Goal: Task Accomplishment & Management: Manage account settings

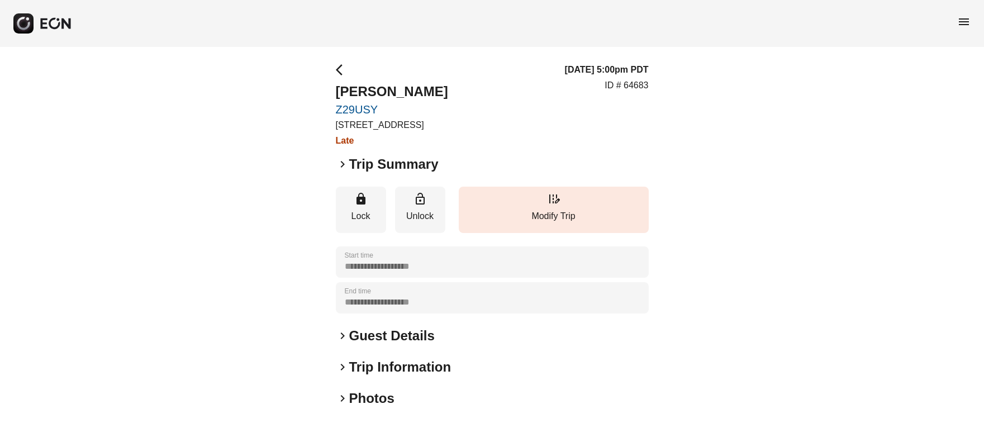
click at [960, 22] on span "menu" at bounding box center [963, 21] width 13 height 13
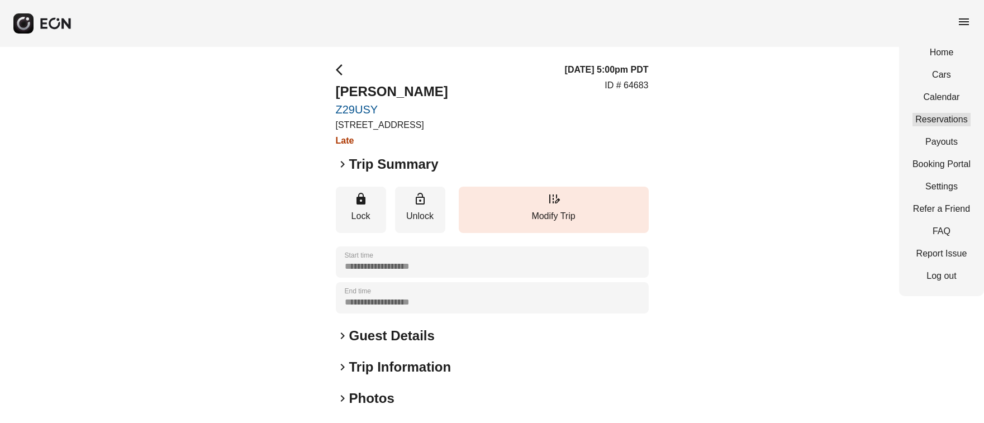
click at [943, 118] on link "Reservations" at bounding box center [941, 119] width 58 height 13
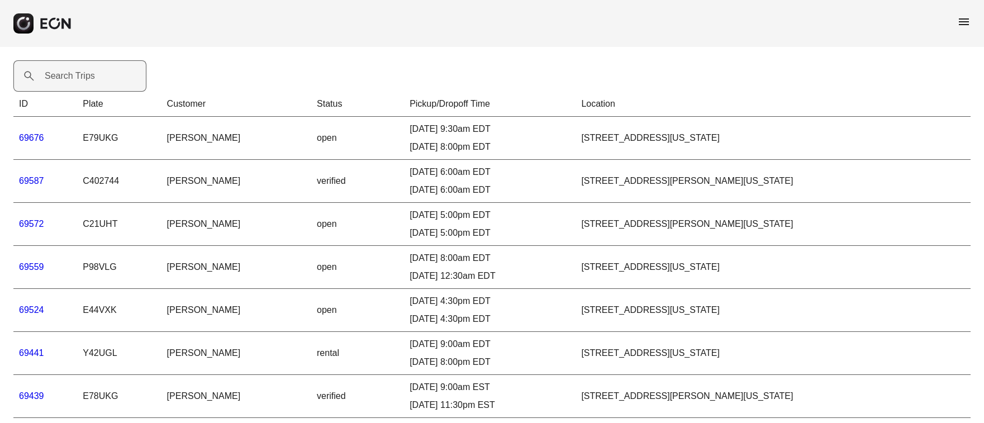
click at [59, 78] on label "Search Trips" at bounding box center [70, 75] width 50 height 13
click at [59, 78] on Trips "Search Trips" at bounding box center [79, 75] width 133 height 31
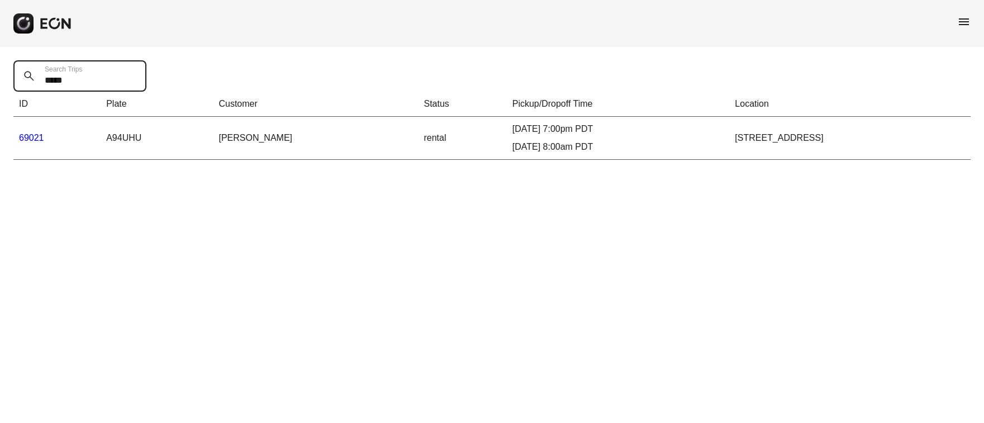
type Trips "*****"
click at [37, 135] on link "69021" at bounding box center [31, 137] width 25 height 9
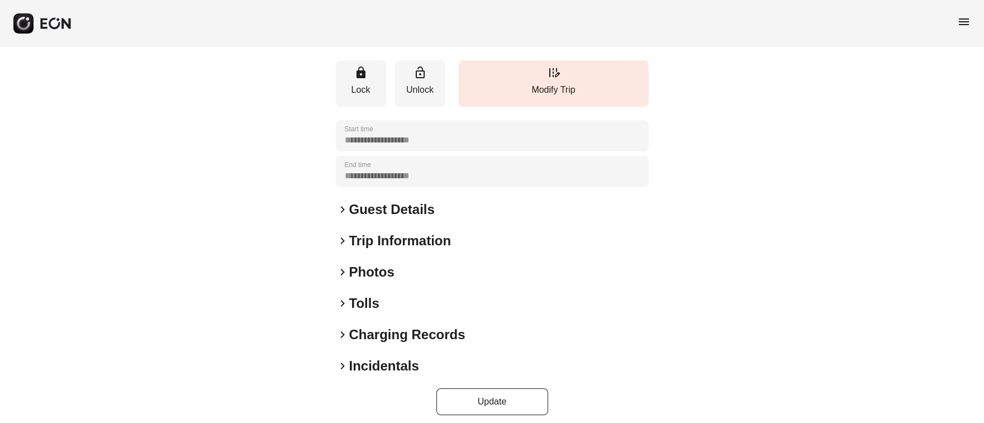
scroll to position [179, 0]
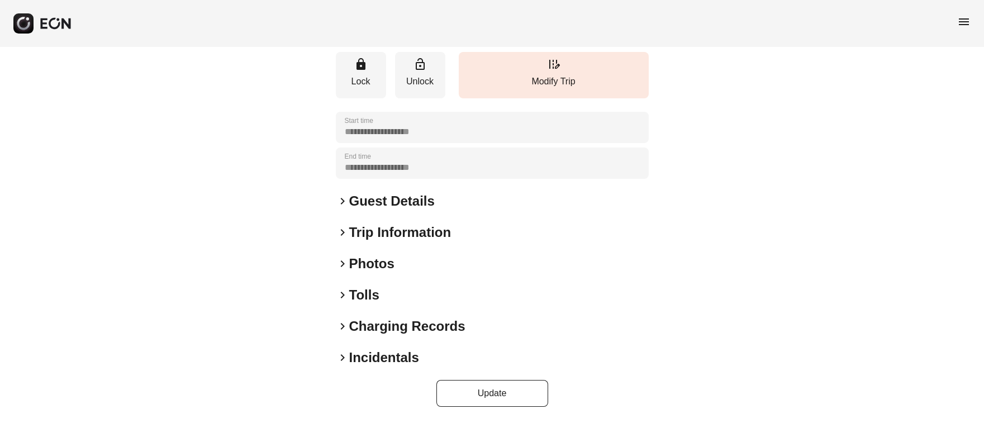
click at [342, 358] on span "keyboard_arrow_right" at bounding box center [342, 357] width 13 height 13
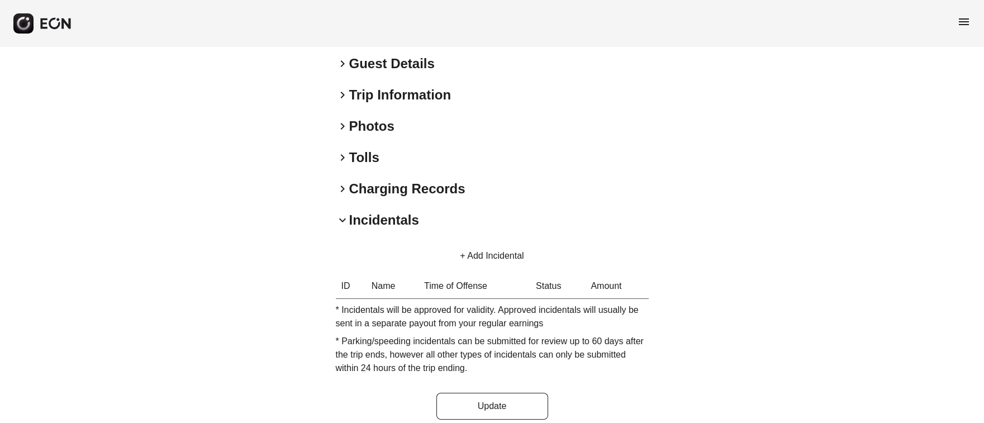
scroll to position [320, 0]
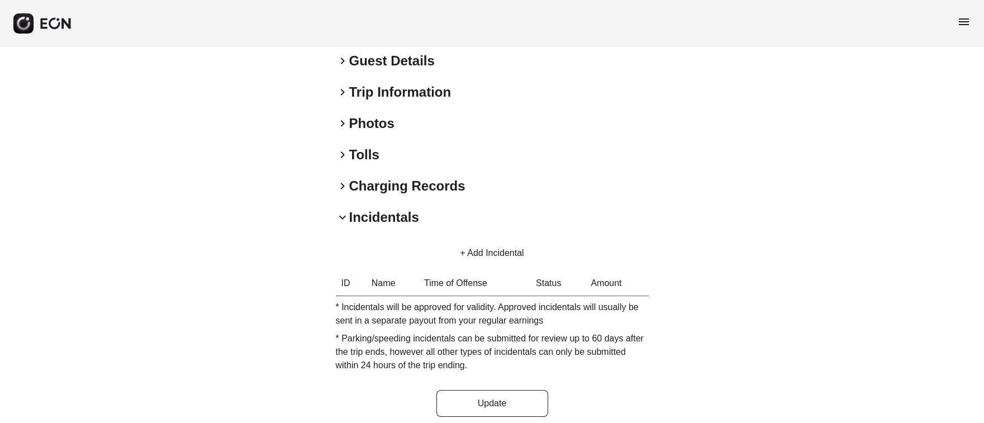
click at [464, 249] on button "+ Add Incidental" at bounding box center [491, 253] width 91 height 27
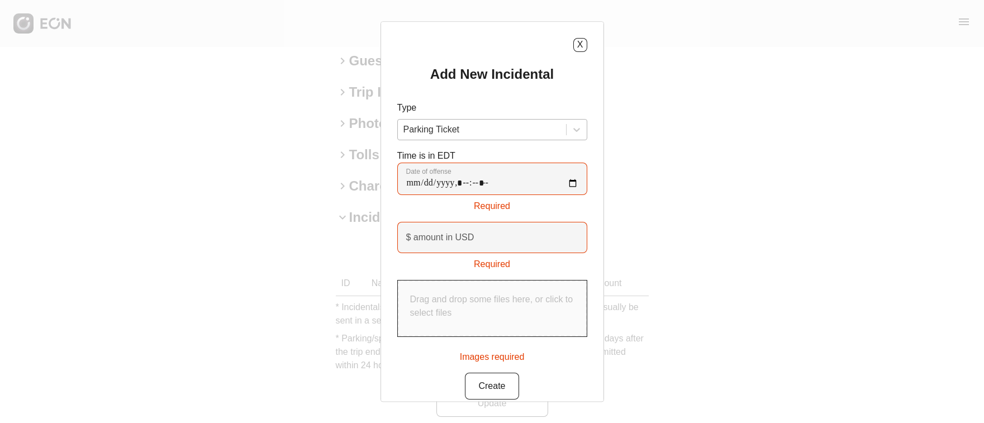
click at [514, 126] on div at bounding box center [481, 130] width 157 height 16
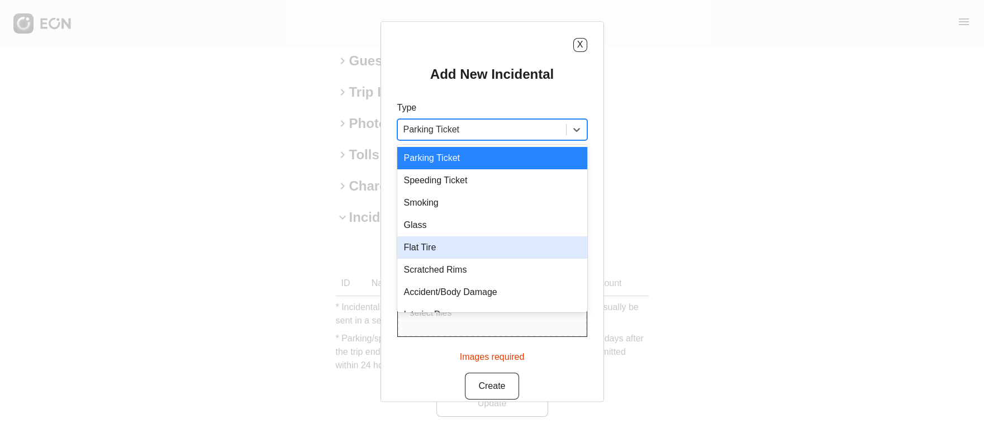
scroll to position [16, 0]
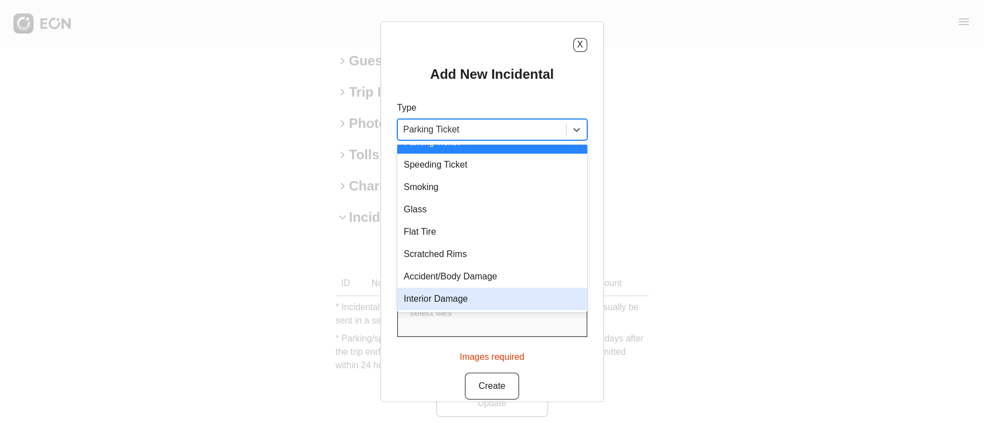
click at [461, 296] on div "Interior Damage" at bounding box center [492, 299] width 190 height 22
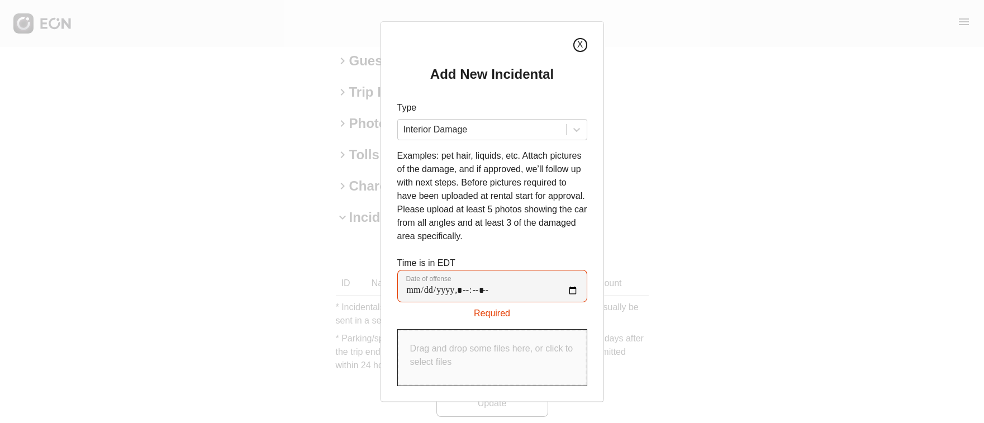
click at [582, 44] on button "X" at bounding box center [580, 45] width 14 height 14
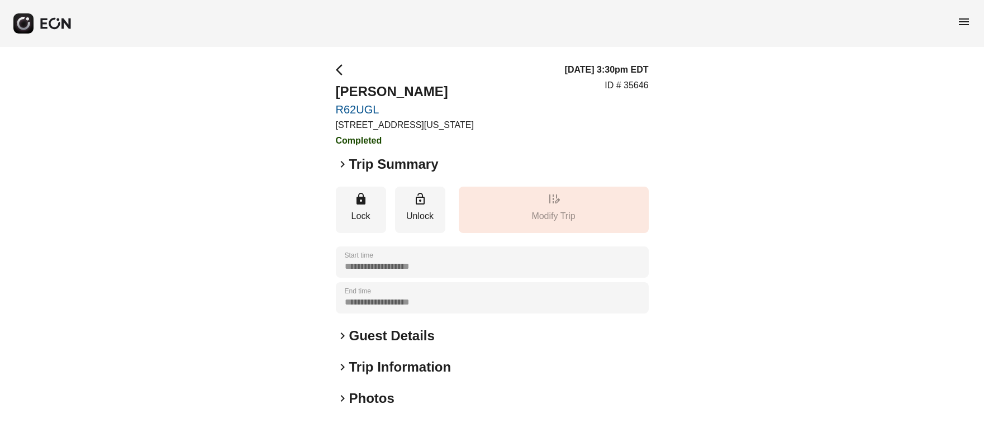
click at [964, 23] on span "menu" at bounding box center [963, 21] width 13 height 13
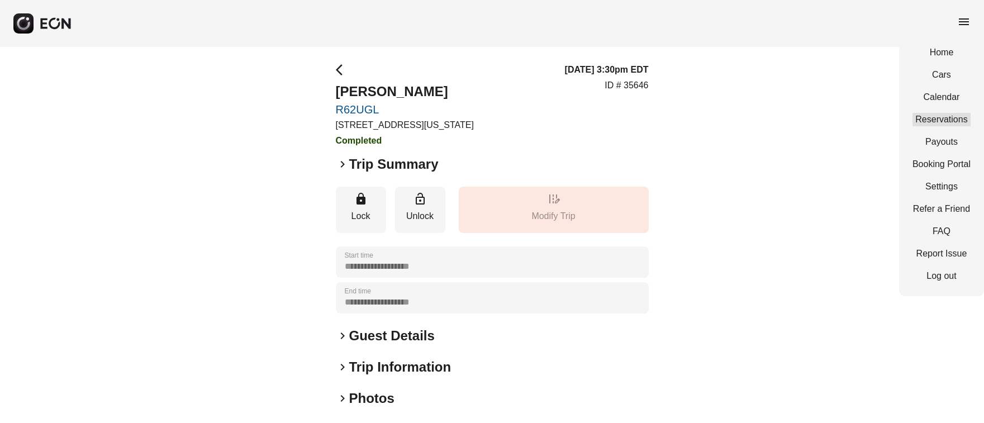
click at [950, 119] on link "Reservations" at bounding box center [941, 119] width 58 height 13
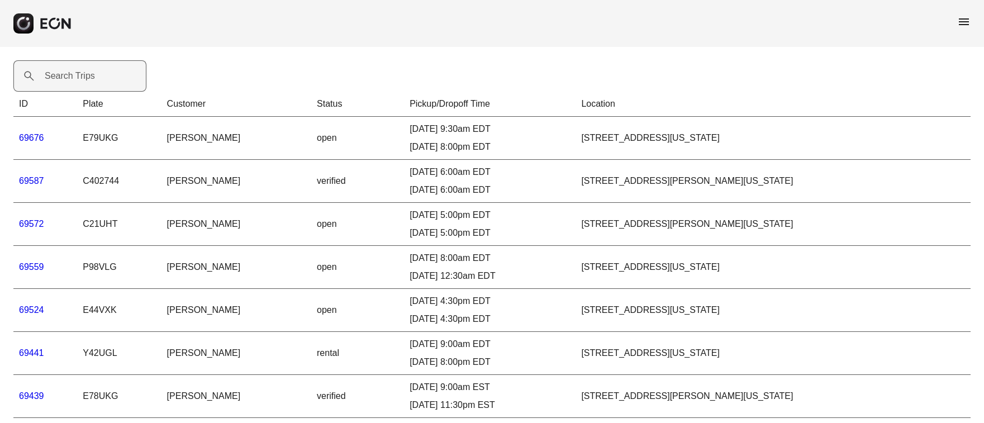
click at [65, 80] on label "Search Trips" at bounding box center [70, 75] width 50 height 13
click at [65, 80] on Trips "Search Trips" at bounding box center [79, 75] width 133 height 31
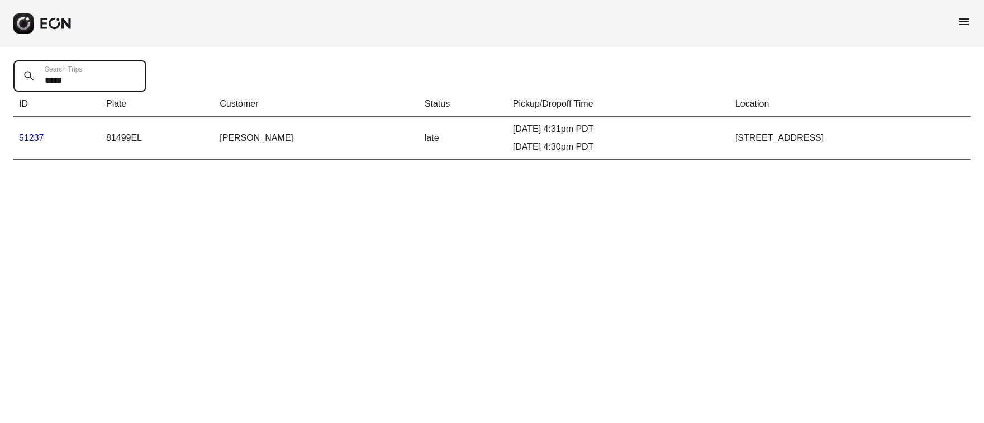
type Trips "*****"
click at [34, 139] on link "51237" at bounding box center [31, 137] width 25 height 9
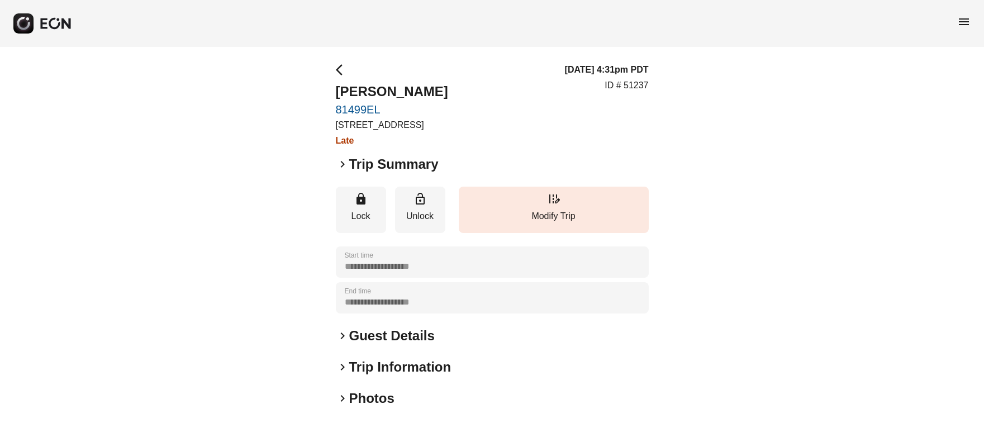
scroll to position [135, 0]
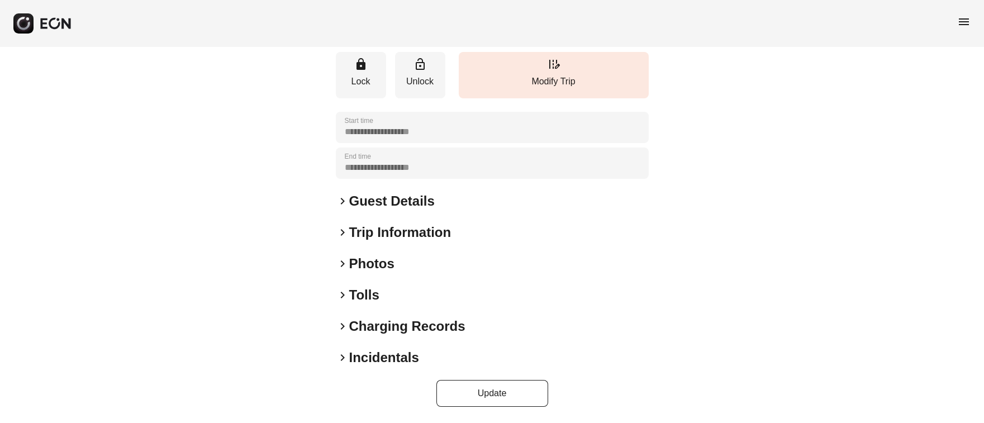
click at [343, 355] on span "keyboard_arrow_right" at bounding box center [342, 357] width 13 height 13
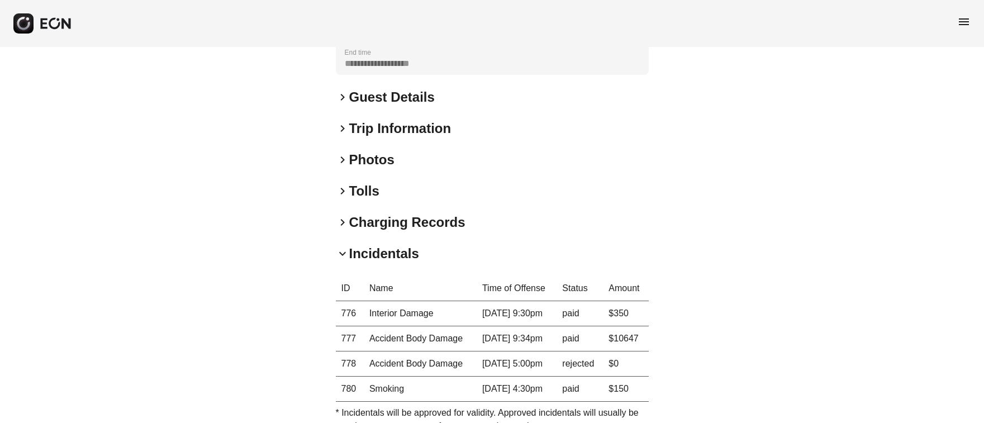
scroll to position [242, 0]
